Goal: Navigation & Orientation: Find specific page/section

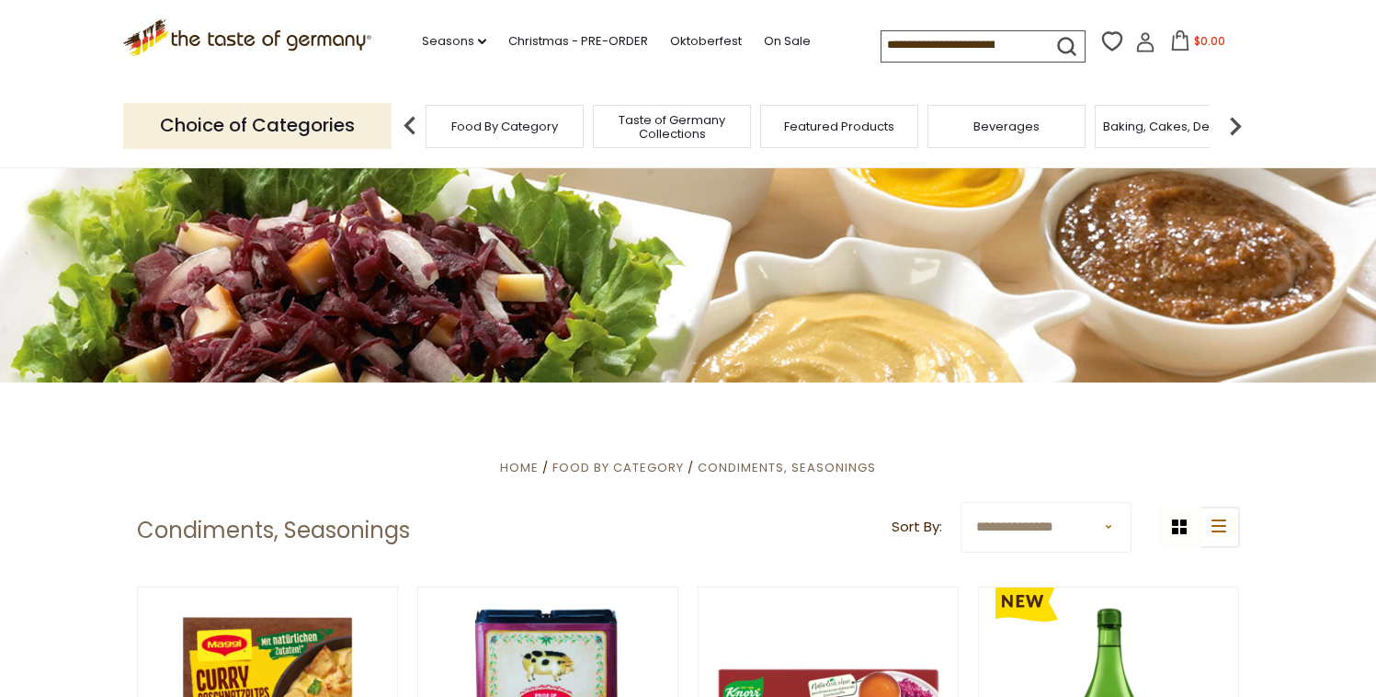
scroll to position [153, 0]
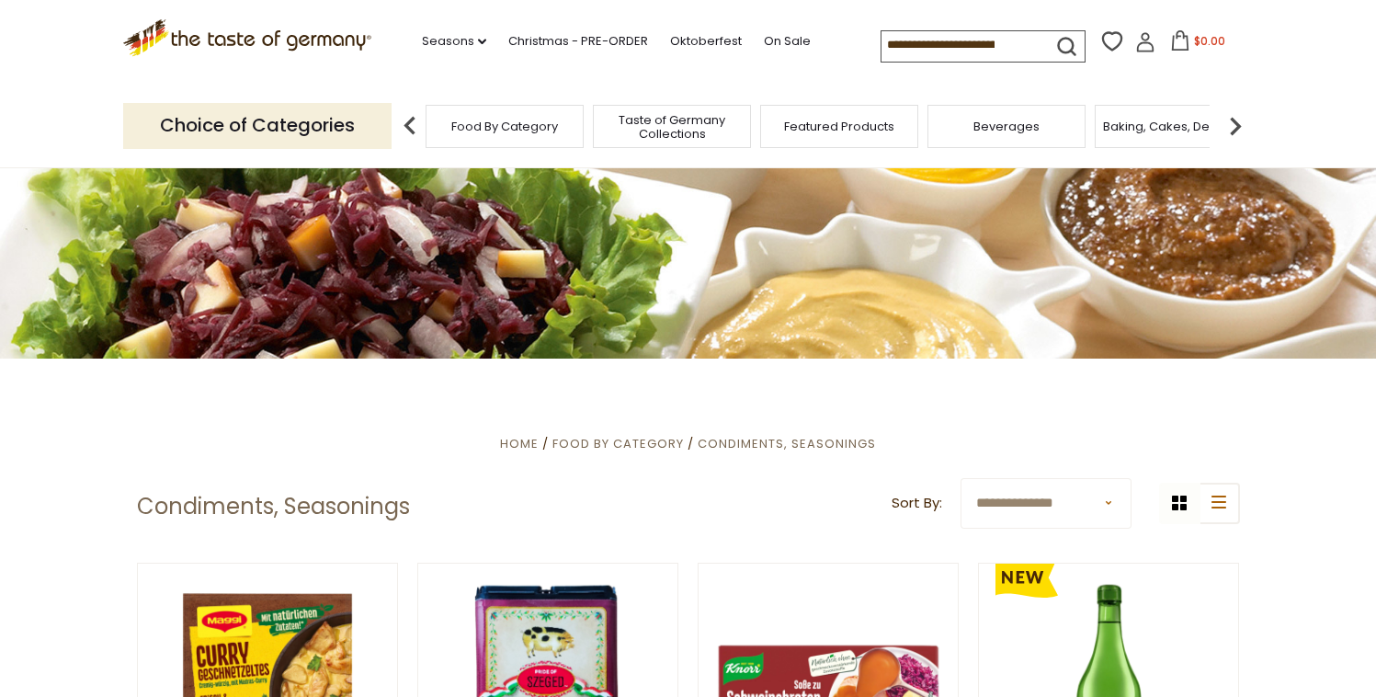
click at [486, 130] on span "Food By Category" at bounding box center [504, 126] width 107 height 14
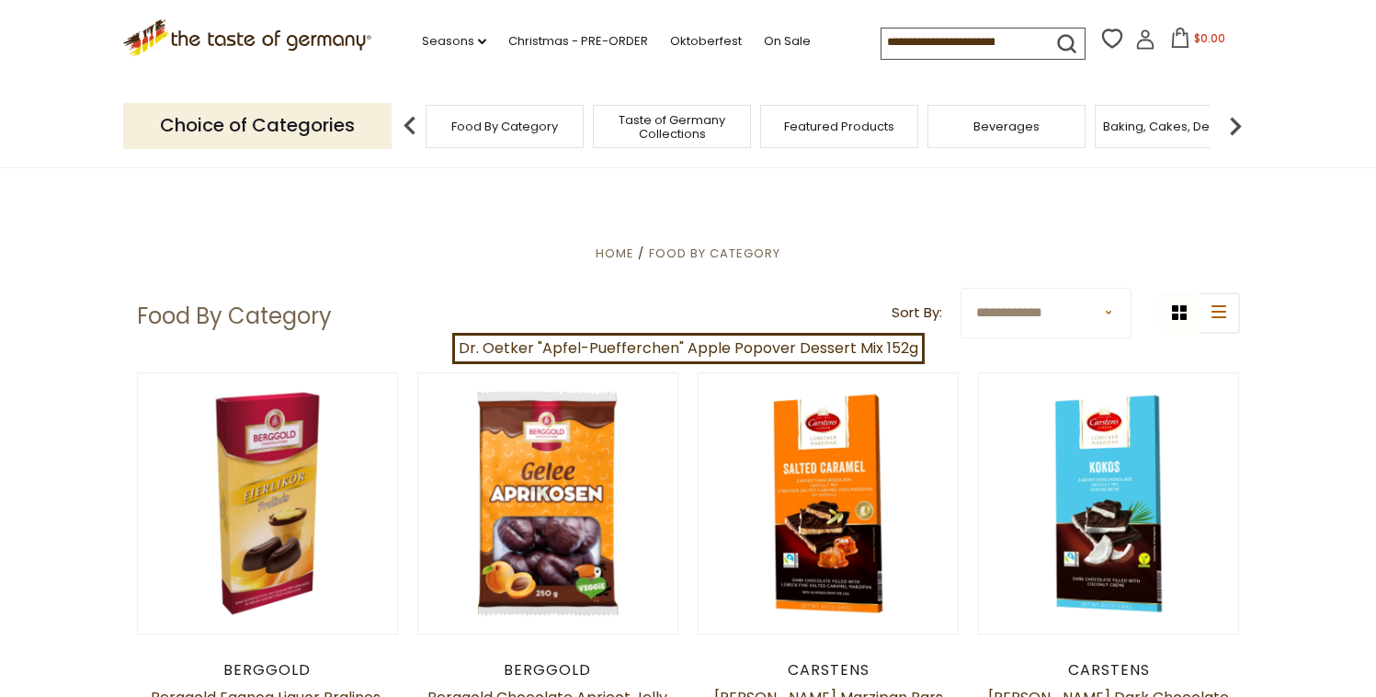
click at [335, 130] on p "Choice of Categories" at bounding box center [257, 125] width 268 height 45
click at [490, 132] on span "Food By Category" at bounding box center [504, 126] width 107 height 14
